Goal: Register for event/course

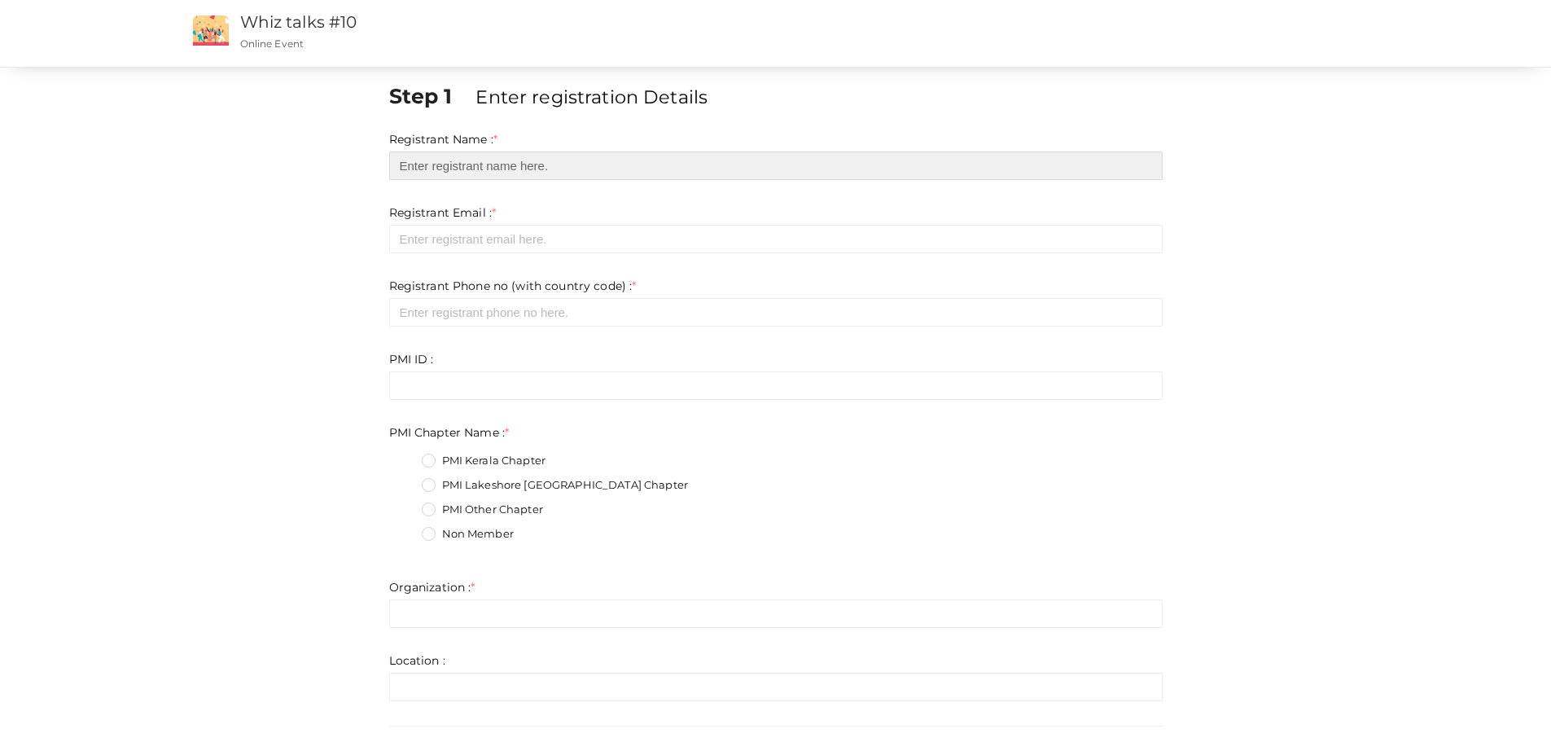
click at [455, 167] on input "text" at bounding box center [775, 165] width 773 height 28
type input "[PERSON_NAME]"
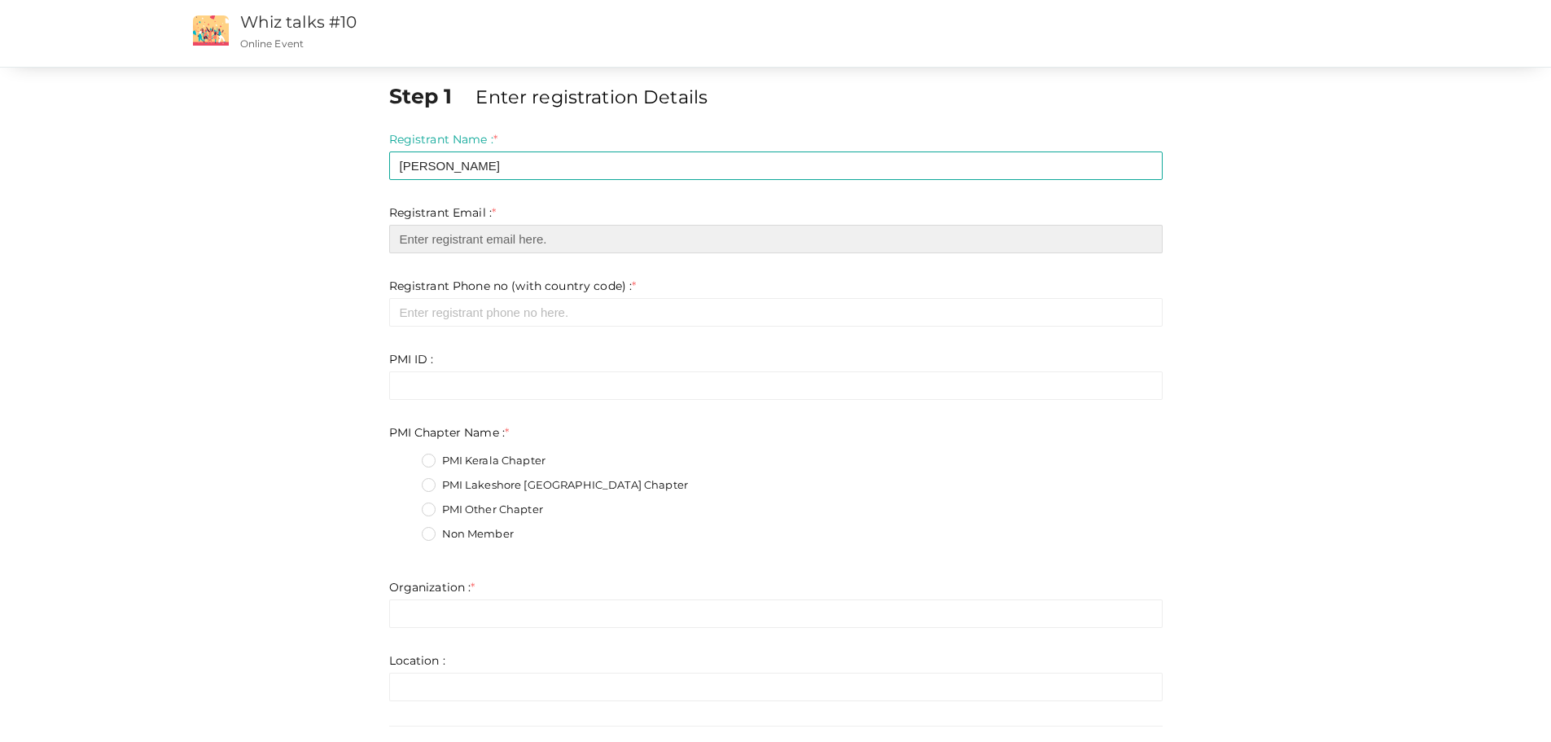
click at [449, 239] on input "email" at bounding box center [775, 239] width 773 height 28
type input "[EMAIL_ADDRESS][DOMAIN_NAME]"
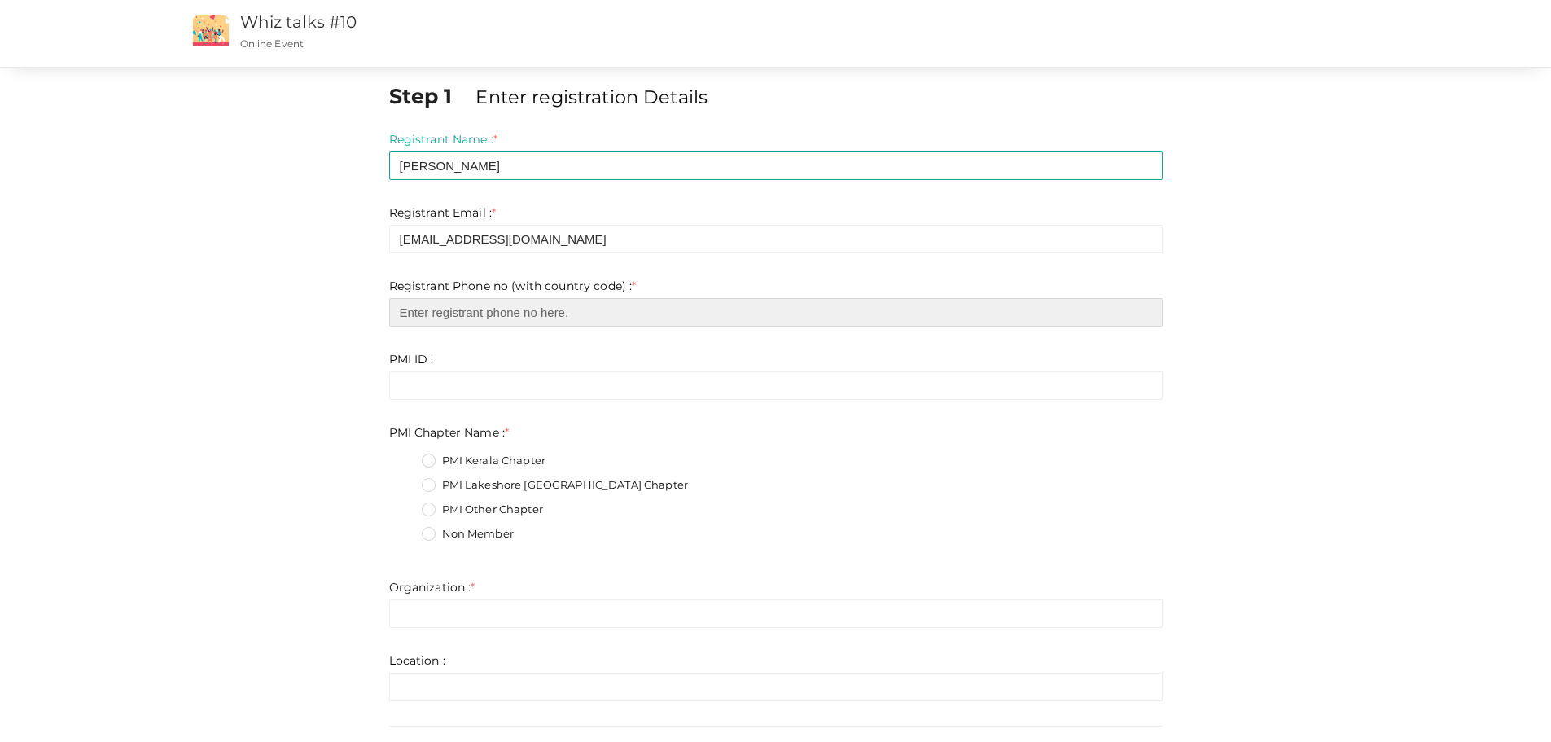
type input "6474702670"
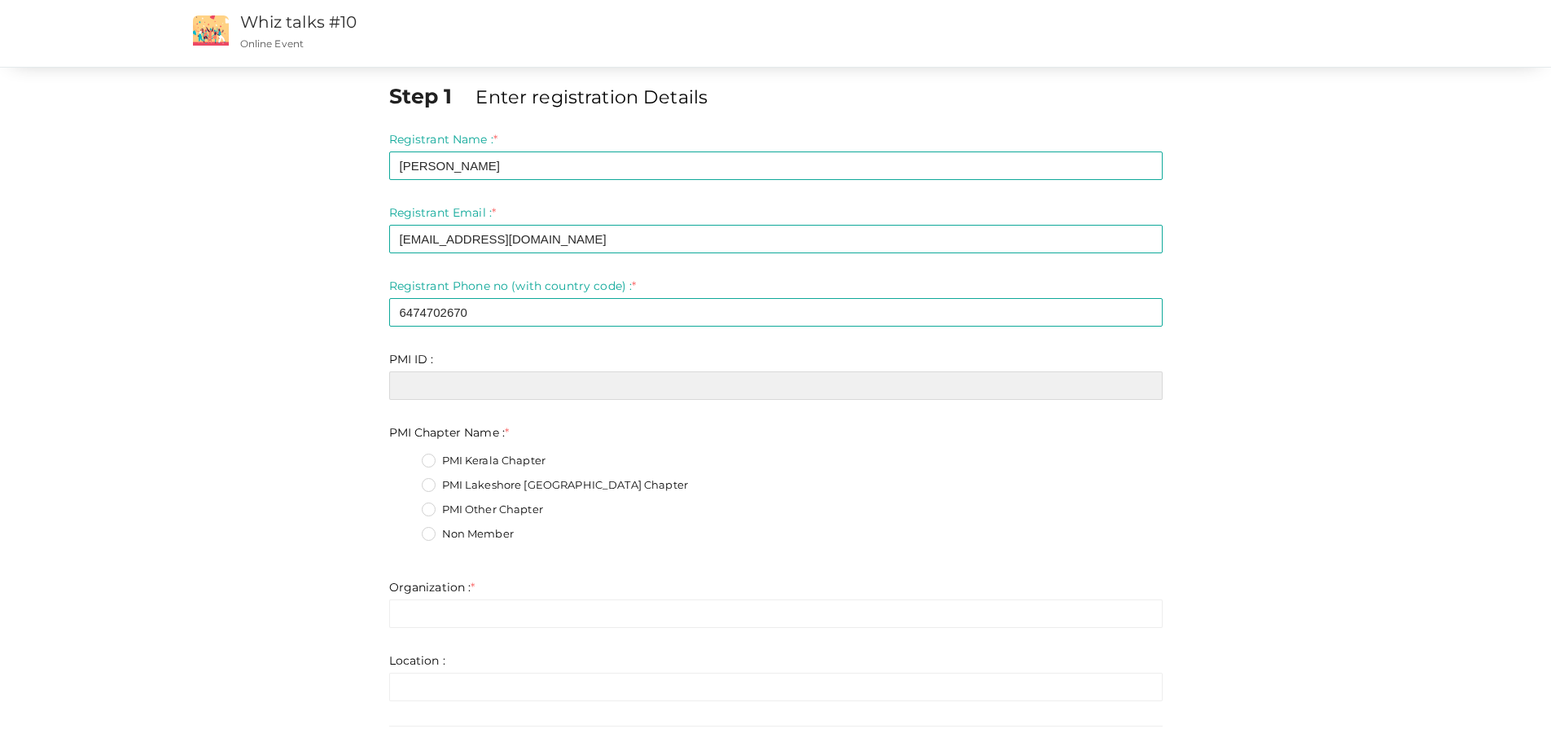
click at [479, 386] on input "text" at bounding box center [775, 385] width 773 height 28
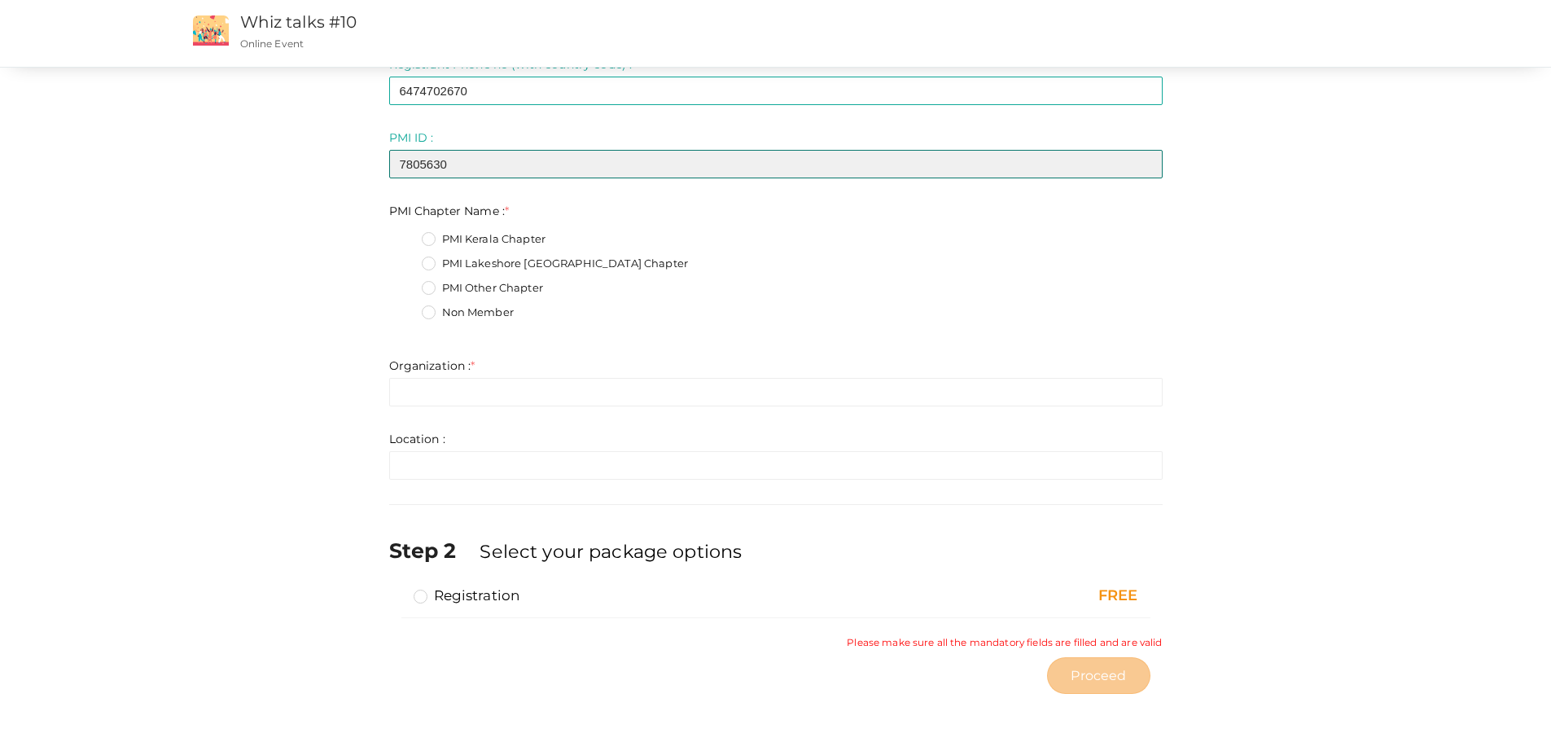
scroll to position [222, 0]
type input "7805630"
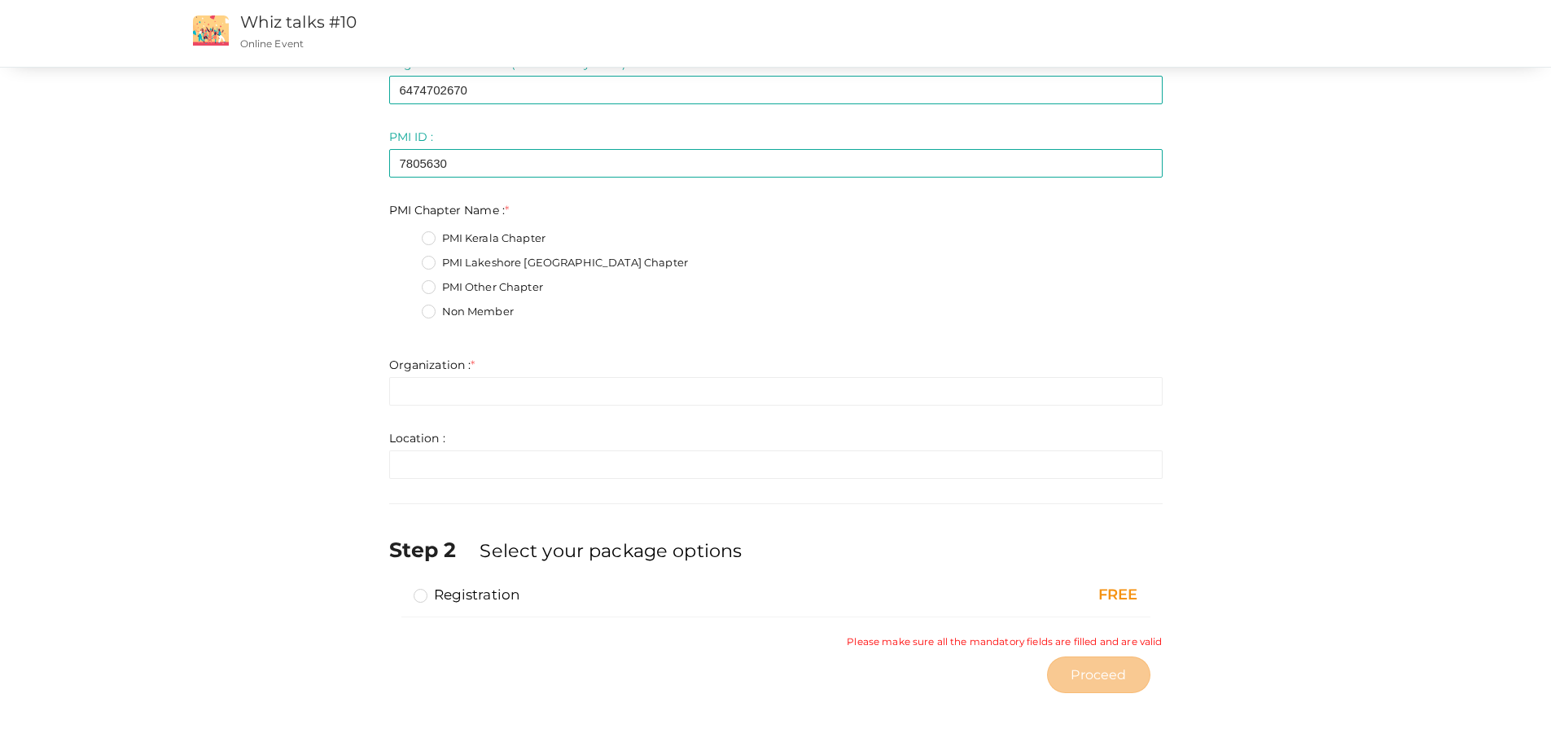
click at [432, 260] on label "PMI Lakeshore [GEOGRAPHIC_DATA] Chapter" at bounding box center [555, 263] width 266 height 16
click at [405, 258] on Name\+1 "PMI Lakeshore [GEOGRAPHIC_DATA] Chapter" at bounding box center [405, 258] width 0 height 0
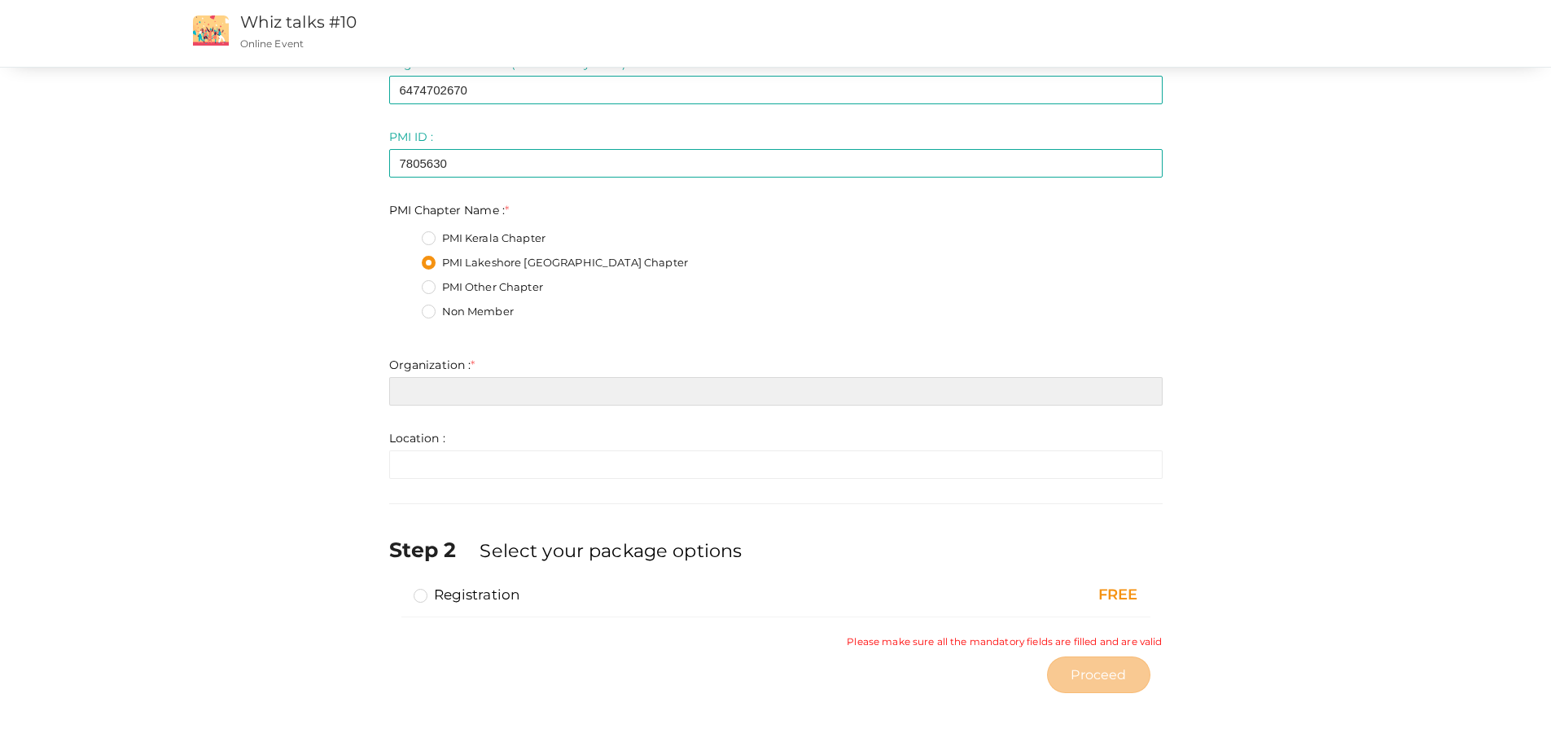
click at [479, 391] on input "text" at bounding box center [775, 391] width 773 height 28
click at [578, 402] on input "text" at bounding box center [775, 391] width 773 height 28
click at [535, 398] on input "text" at bounding box center [775, 391] width 773 height 28
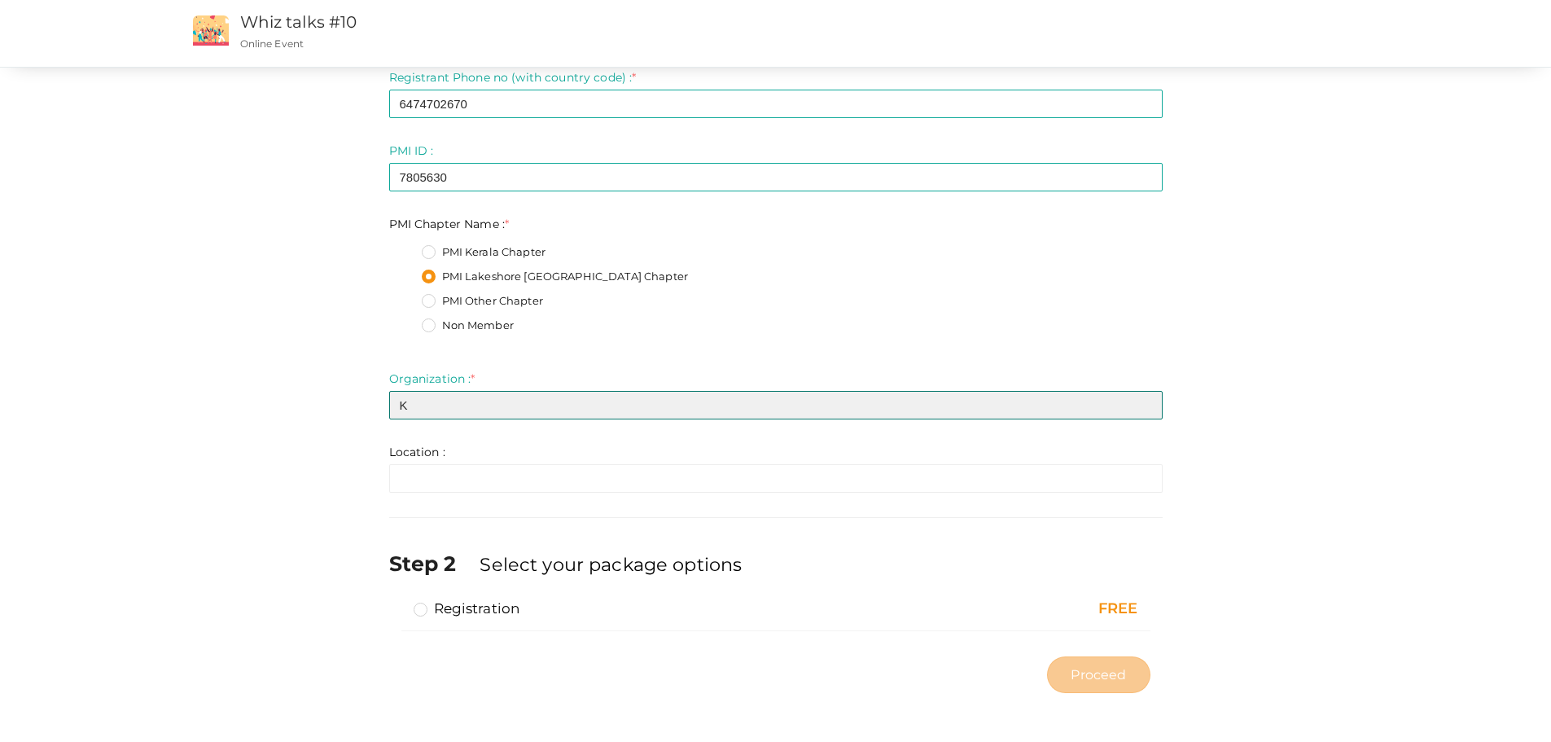
scroll to position [208, 0]
type input "Kolawole Contracting"
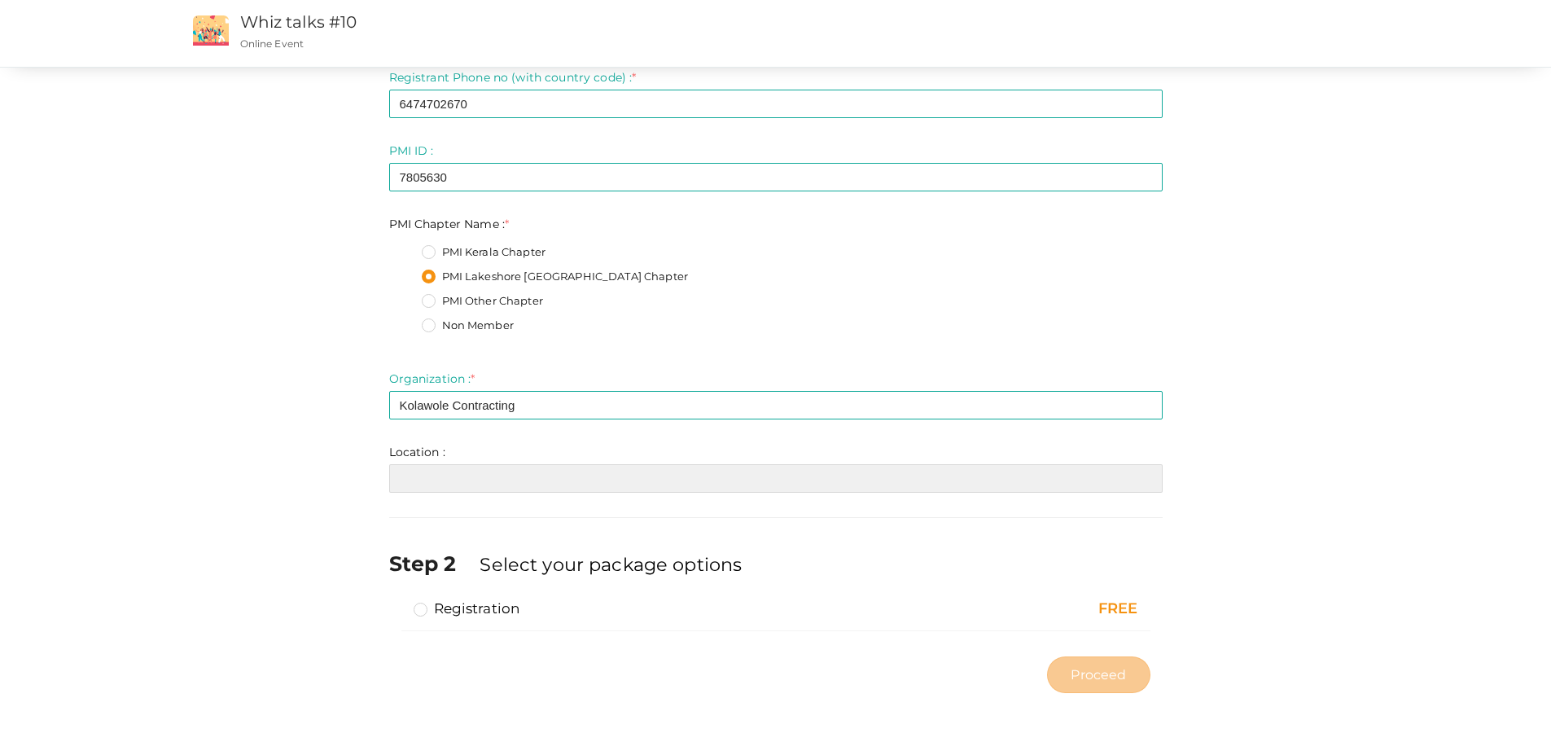
click at [435, 474] on input "text" at bounding box center [775, 478] width 773 height 28
type input "Halmiton"
click at [424, 609] on label "Registration" at bounding box center [467, 608] width 107 height 20
click at [397, 602] on input "Registration" at bounding box center [397, 602] width 0 height 0
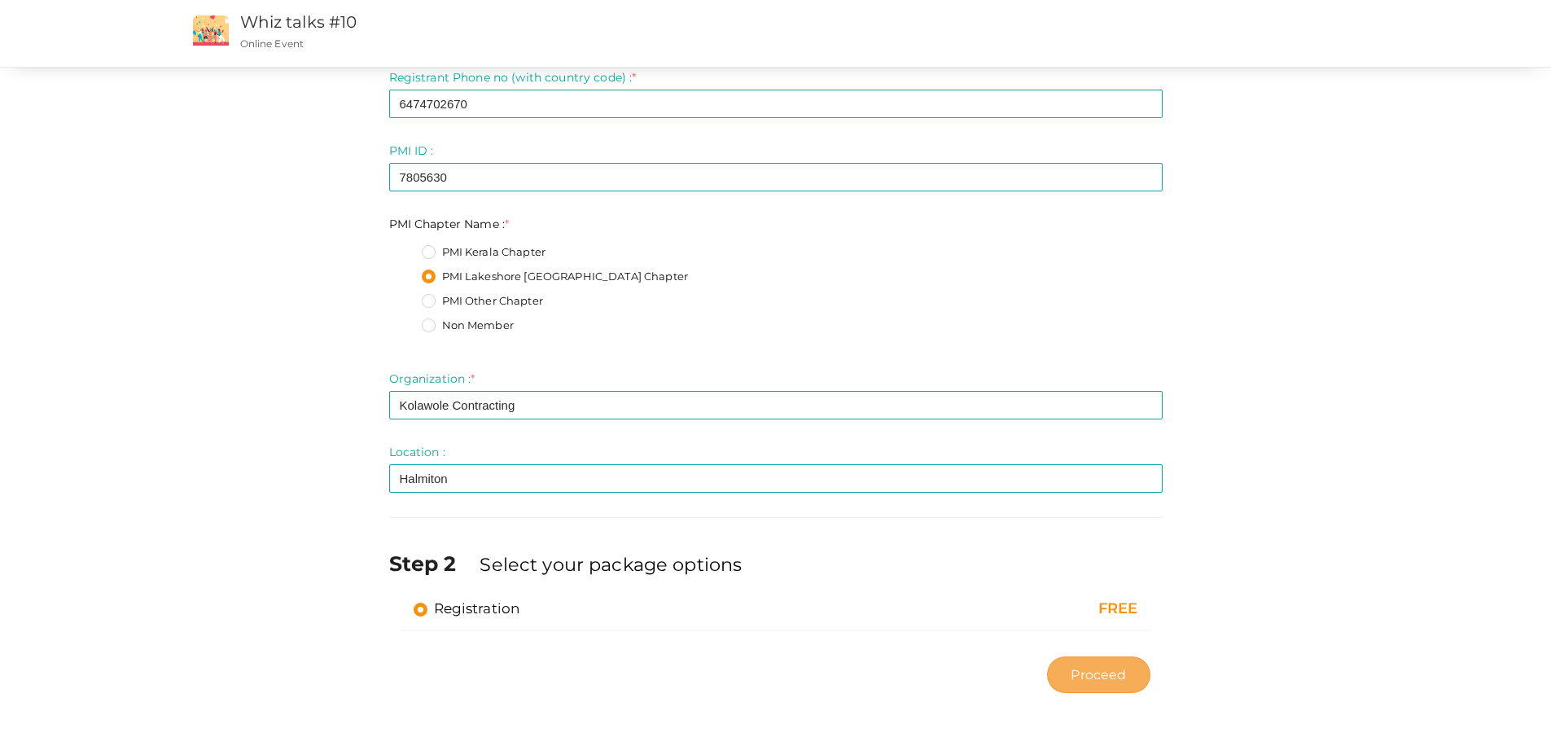
click at [1097, 672] on span "Proceed" at bounding box center [1098, 674] width 55 height 19
